Goal: Task Accomplishment & Management: Manage account settings

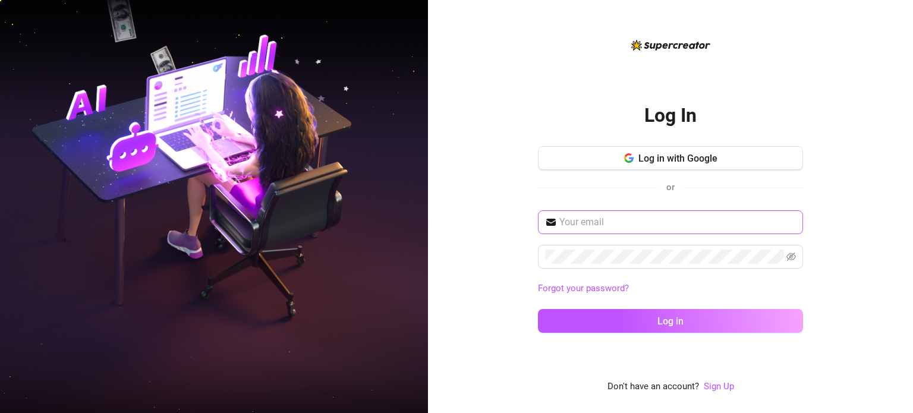
click at [617, 231] on span at bounding box center [670, 222] width 265 height 24
click at [609, 221] on input "text" at bounding box center [677, 222] width 237 height 14
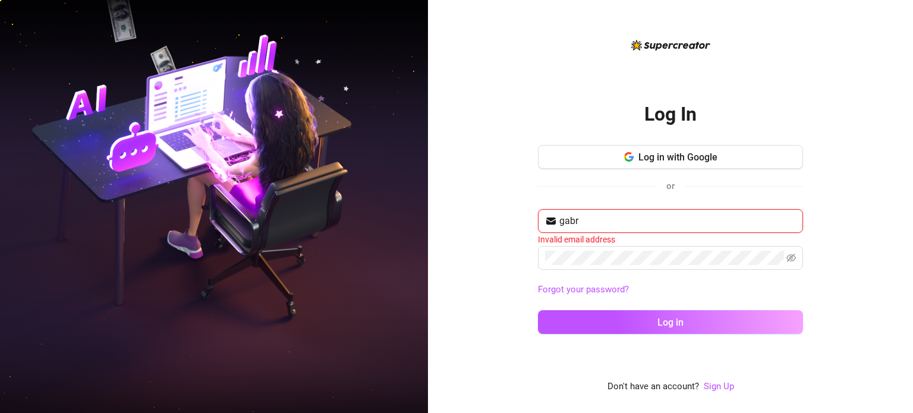
type input "[EMAIL_ADDRESS][DOMAIN_NAME]"
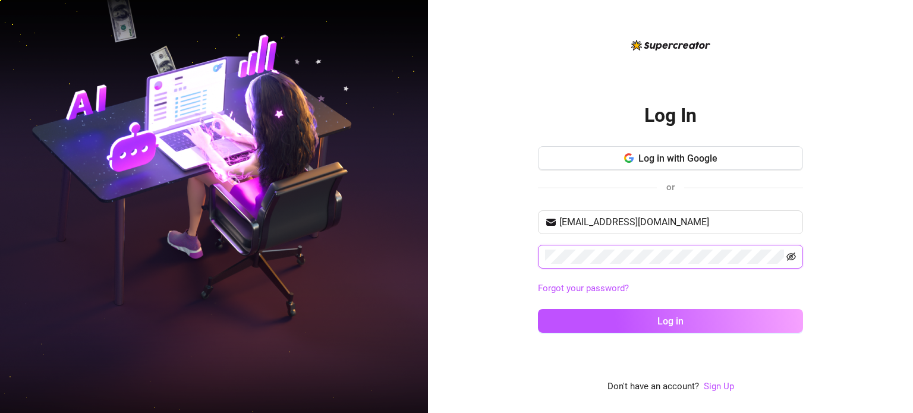
click at [791, 260] on icon "eye-invisible" at bounding box center [792, 257] width 10 height 8
click at [538, 309] on button "Log in" at bounding box center [670, 321] width 265 height 24
